Goal: Task Accomplishment & Management: Use online tool/utility

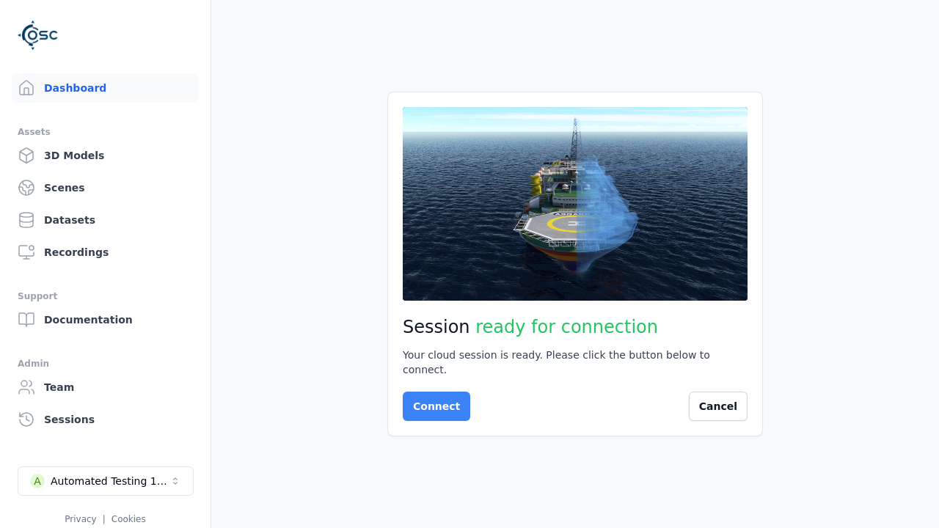
click at [432, 399] on button "Connect" at bounding box center [437, 406] width 68 height 29
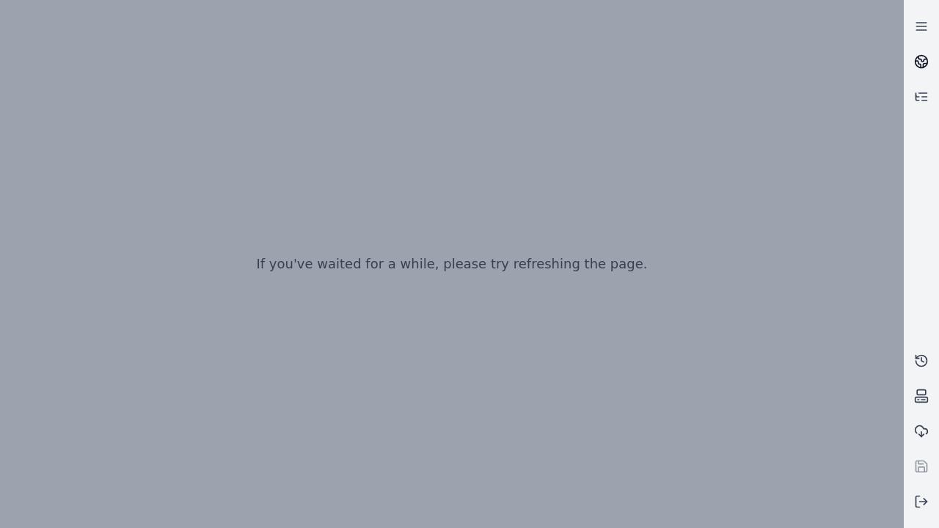
click at [922, 62] on icon at bounding box center [923, 58] width 9 height 5
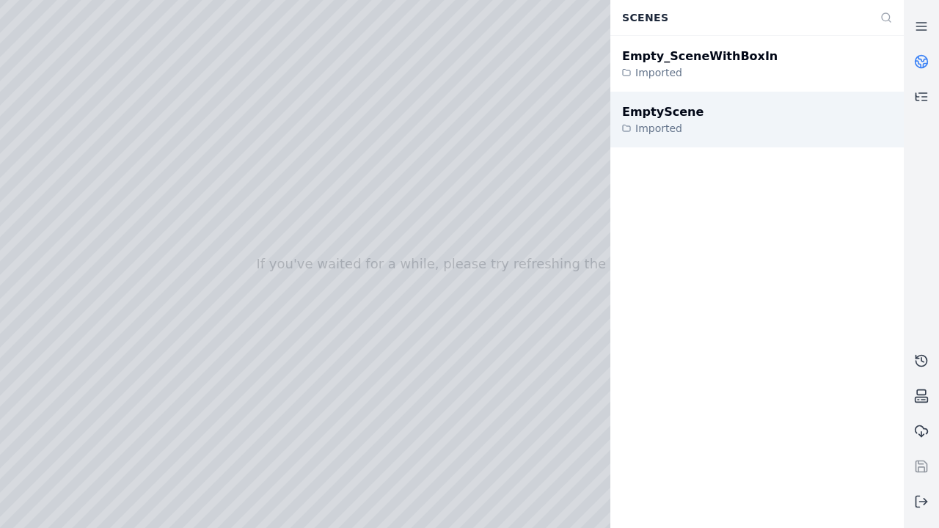
click at [655, 112] on div "EmptyScene" at bounding box center [662, 112] width 81 height 18
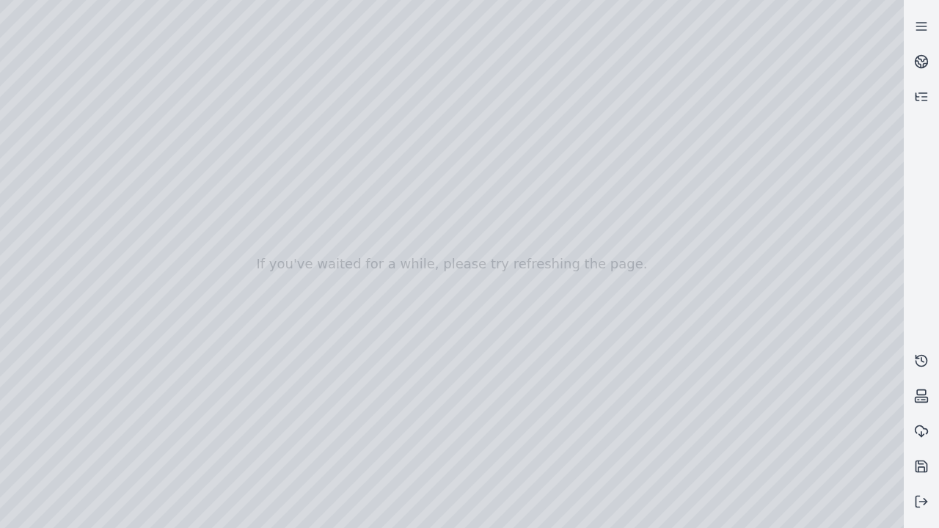
click at [4, 4] on div at bounding box center [452, 264] width 904 height 528
click at [828, 517] on div at bounding box center [452, 264] width 904 height 528
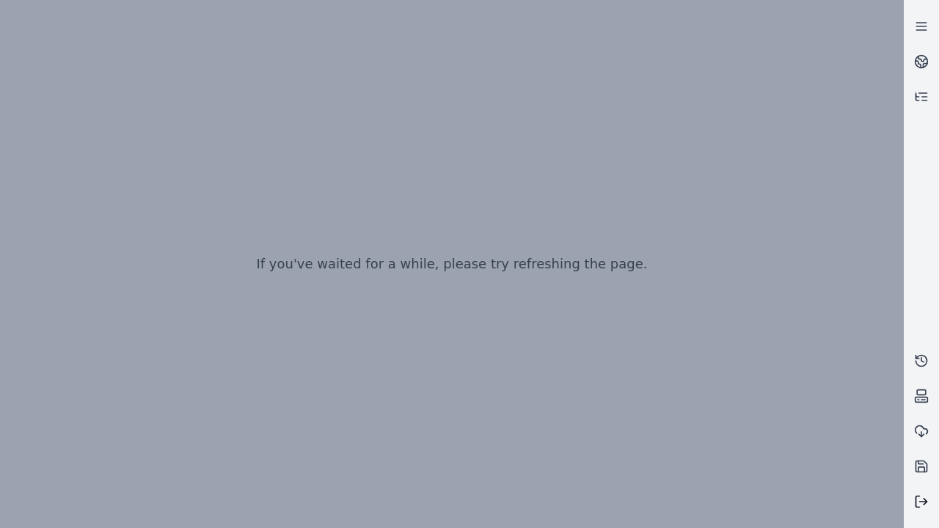
click at [922, 502] on line at bounding box center [923, 502] width 7 height 0
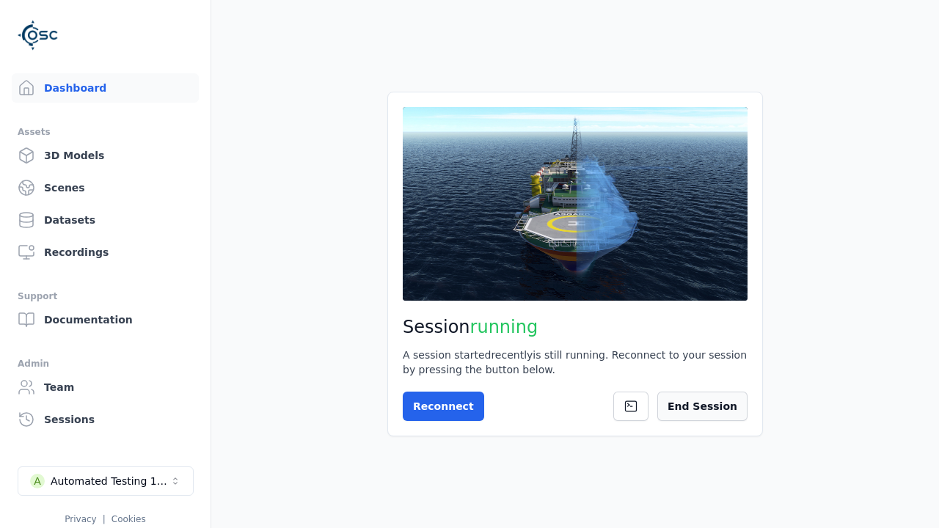
click at [710, 406] on button "End Session" at bounding box center [702, 406] width 90 height 29
